Goal: Transaction & Acquisition: Subscribe to service/newsletter

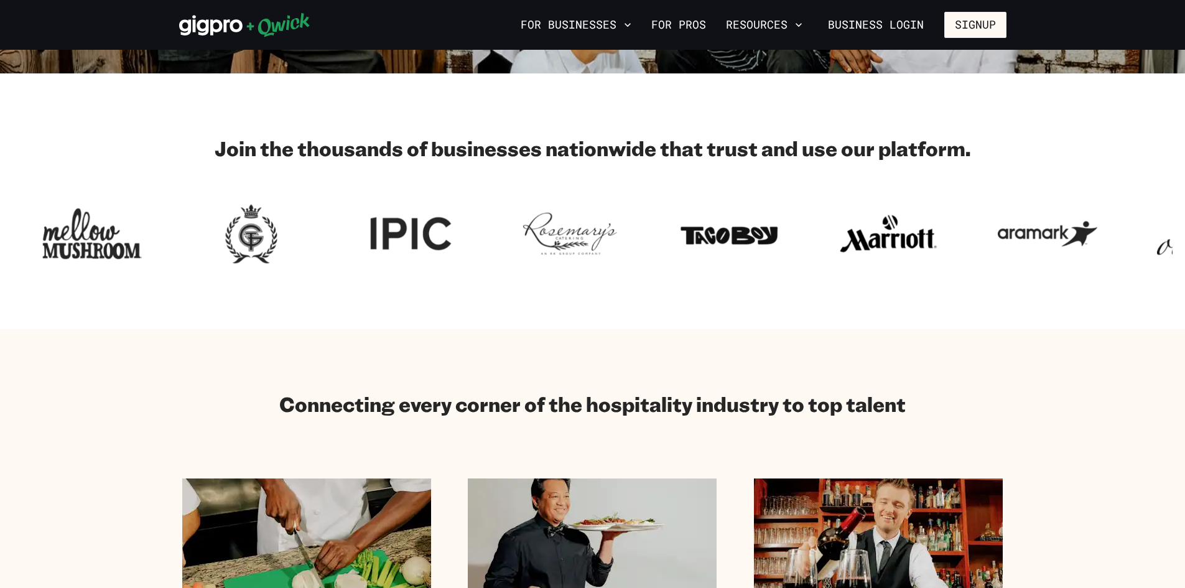
scroll to position [498, 0]
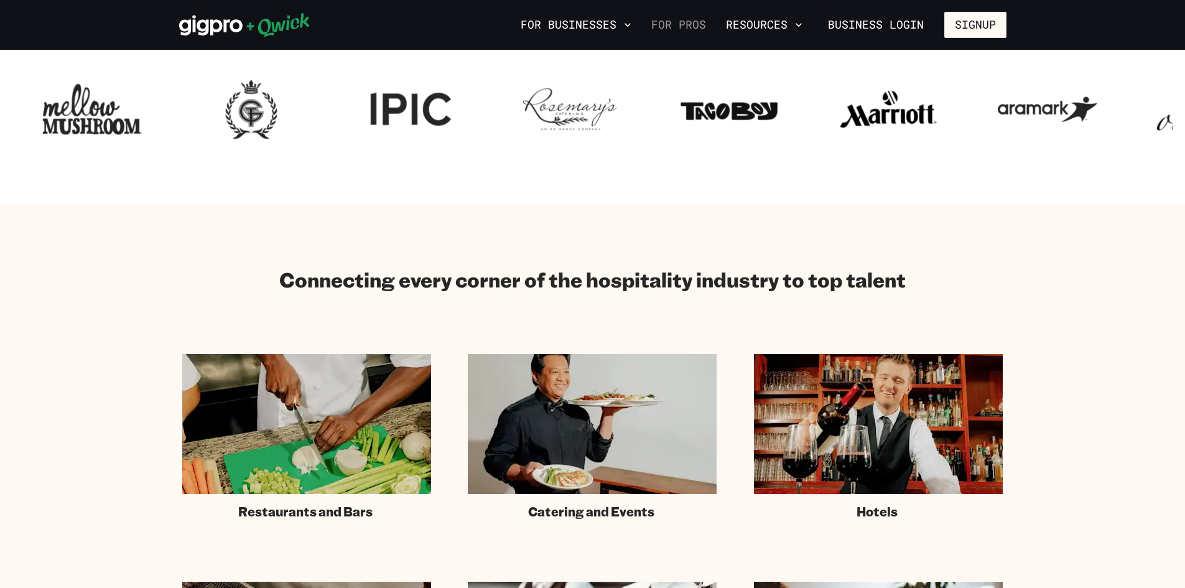
click at [659, 24] on link "For Pros" at bounding box center [678, 24] width 65 height 21
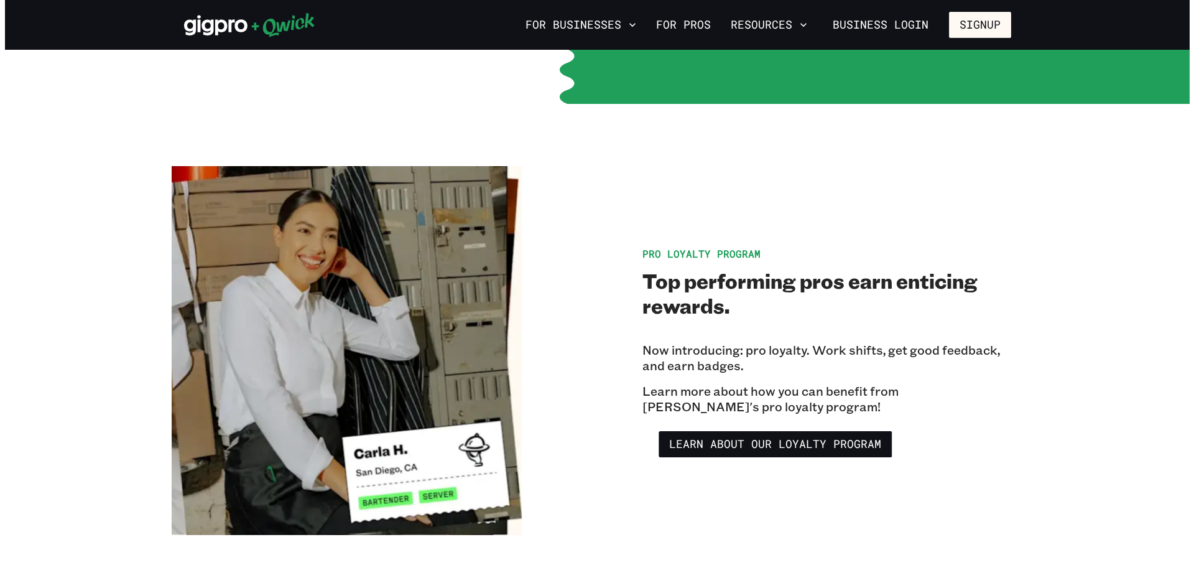
scroll to position [2053, 0]
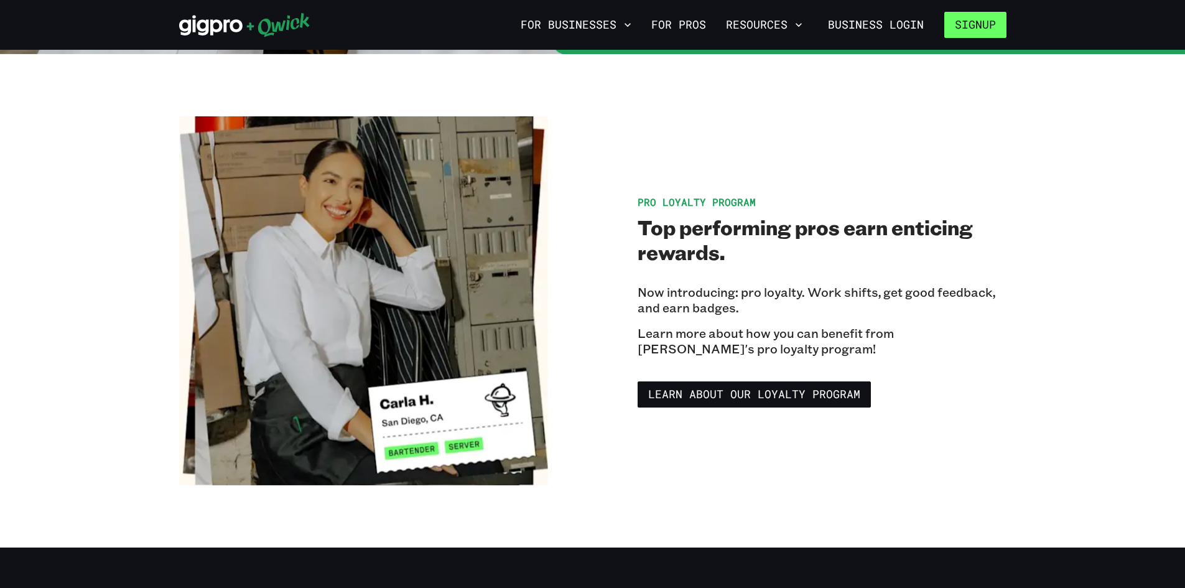
click at [988, 31] on button "Signup" at bounding box center [975, 25] width 62 height 26
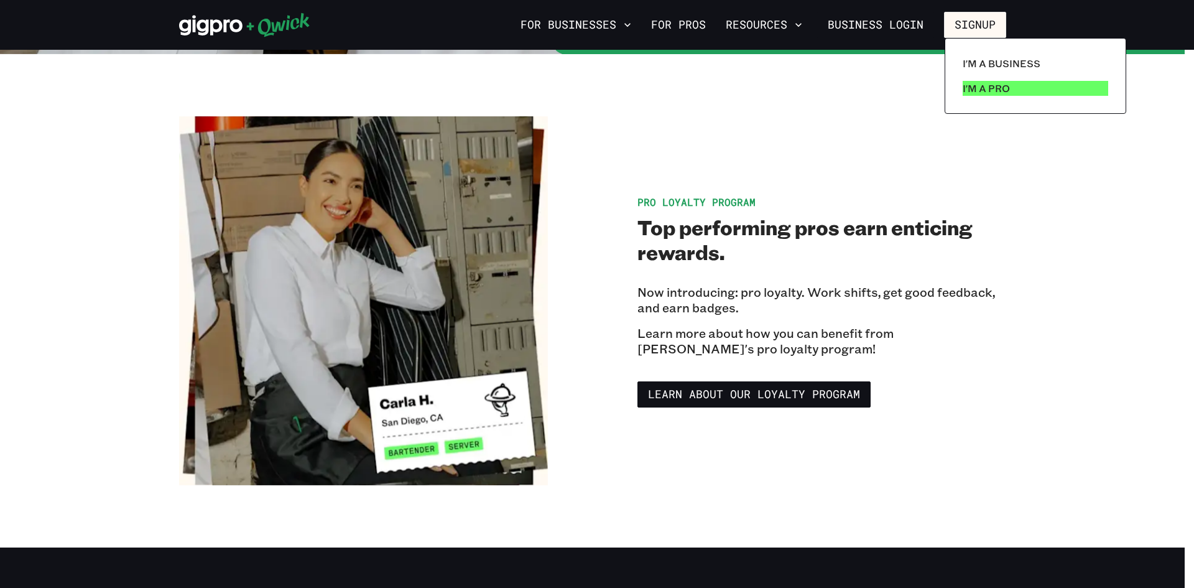
click at [995, 88] on p "I'm a Pro" at bounding box center [986, 88] width 47 height 15
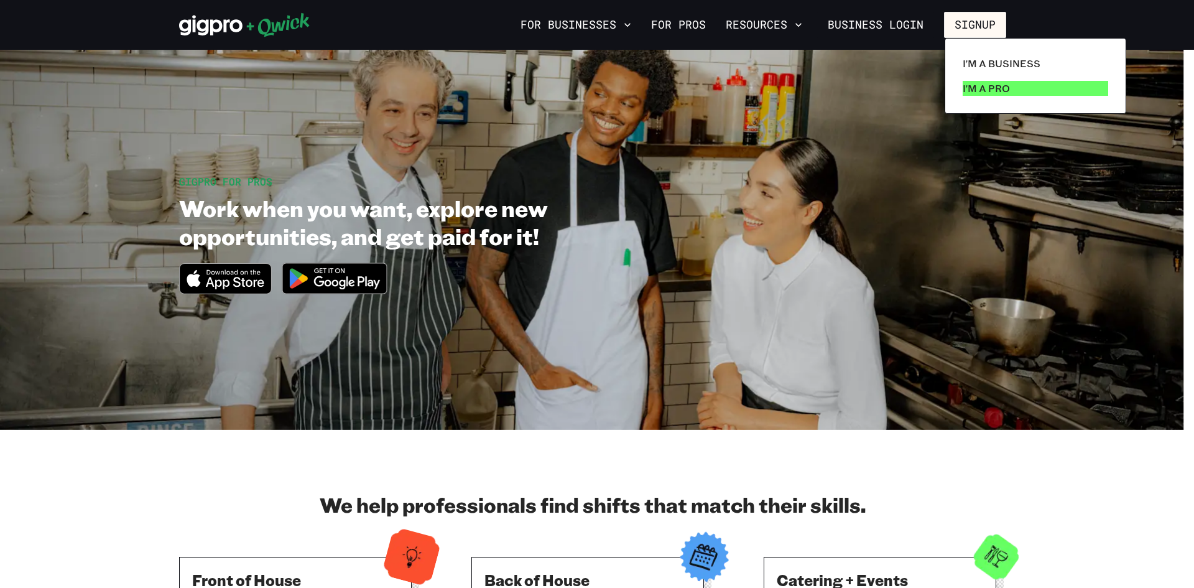
click at [995, 94] on p "I'm a Pro" at bounding box center [986, 88] width 47 height 15
click at [975, 90] on p "I'm a Pro" at bounding box center [986, 88] width 47 height 15
click at [979, 89] on p "I'm a Pro" at bounding box center [986, 88] width 47 height 15
click at [1003, 83] on p "I'm a Pro" at bounding box center [986, 88] width 47 height 15
